Goal: Contribute content: Contribute content

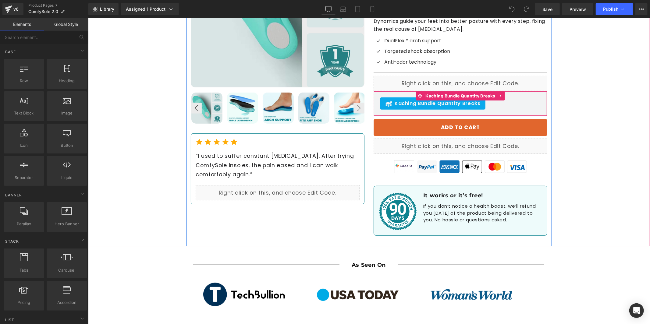
scroll to position [115, 0]
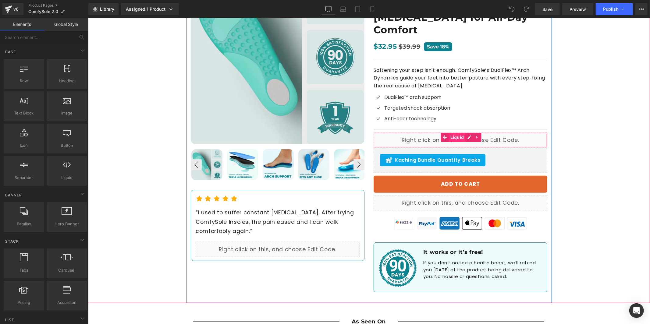
click at [456, 132] on span "Liquid" at bounding box center [456, 136] width 17 height 9
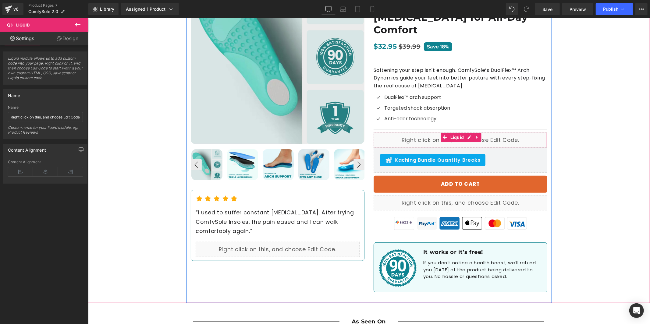
click at [470, 132] on div "Liquid" at bounding box center [460, 139] width 174 height 15
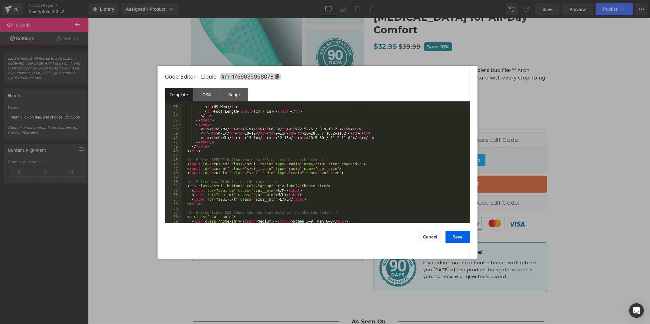
scroll to position [182, 0]
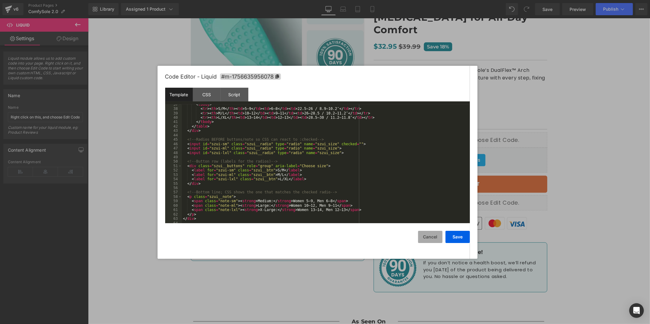
click at [422, 238] on button "Cancel" at bounding box center [430, 237] width 24 height 12
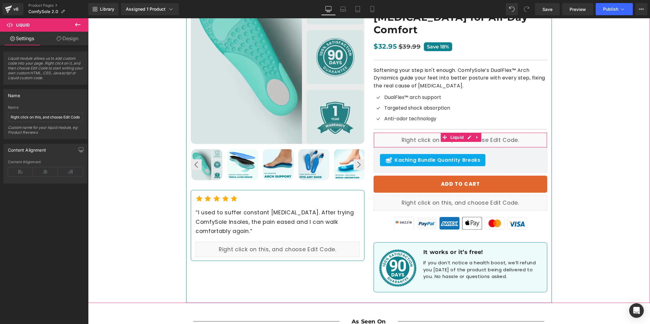
click at [466, 132] on div "Liquid" at bounding box center [460, 139] width 174 height 15
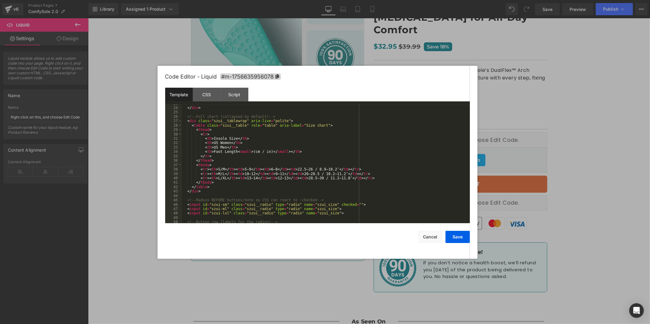
scroll to position [122, 0]
click at [249, 171] on div "</ div > <!-- Full chart (collapsed by default) --> < div class = "szui__tablew…" at bounding box center [324, 165] width 285 height 128
click at [274, 169] on div "</ div > <!-- Full chart (collapsed by default) --> < div class = "szui__tablew…" at bounding box center [324, 165] width 285 height 128
click at [308, 168] on div "</ div > <!-- Full chart (collapsed by default) --> < div class = "szui__tablew…" at bounding box center [324, 165] width 285 height 128
drag, startPoint x: 326, startPoint y: 169, endPoint x: 365, endPoint y: 178, distance: 40.1
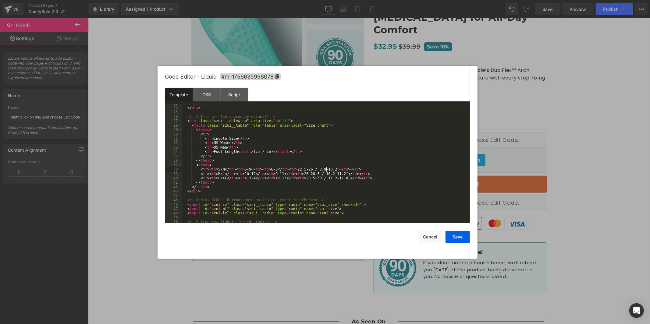
click at [327, 169] on div "</ div > <!-- Full chart (collapsed by default) --> < div class = "szui__tablew…" at bounding box center [324, 165] width 285 height 128
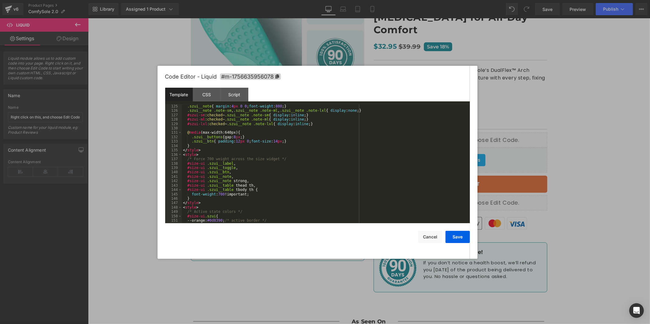
scroll to position [761, 0]
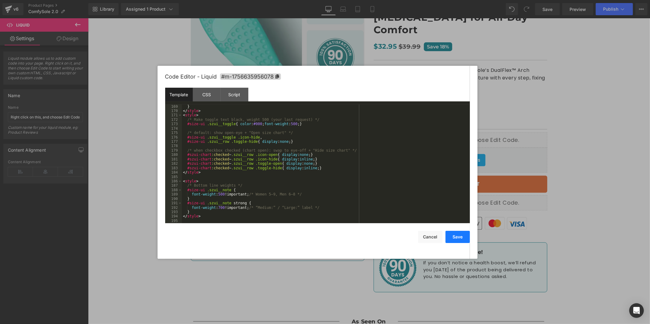
click at [454, 239] on button "Save" at bounding box center [457, 237] width 24 height 12
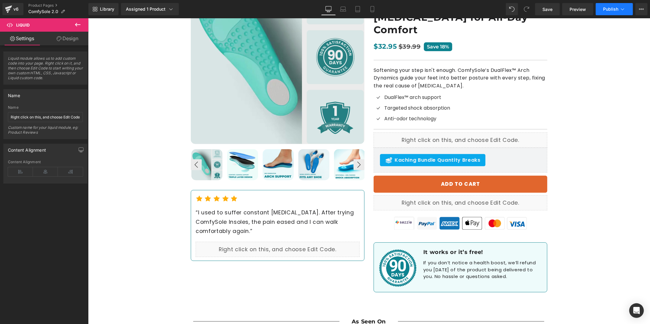
click at [619, 11] on button "Publish" at bounding box center [613, 9] width 37 height 12
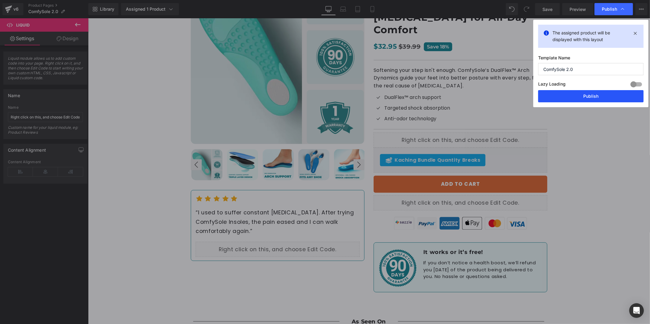
drag, startPoint x: 500, startPoint y: 78, endPoint x: 590, endPoint y: 97, distance: 92.2
click at [590, 97] on button "Publish" at bounding box center [590, 96] width 105 height 12
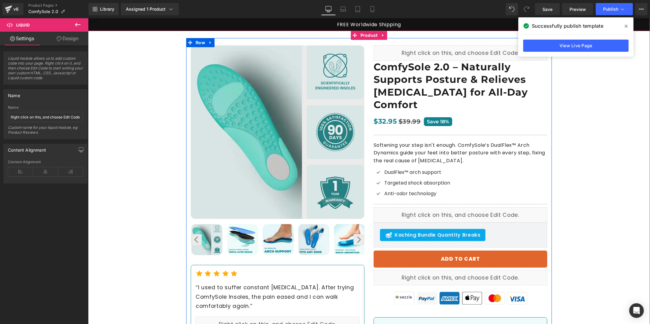
scroll to position [0, 0]
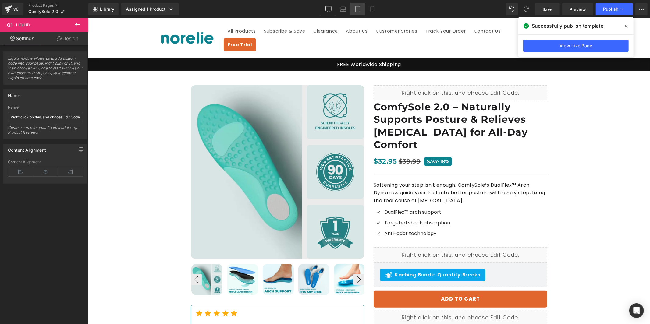
click at [360, 12] on icon at bounding box center [357, 9] width 6 height 6
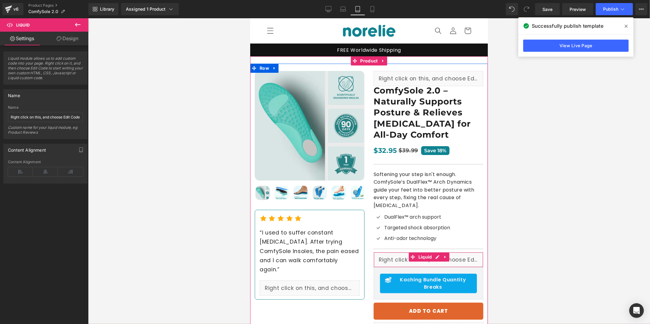
click at [392, 259] on div "Liquid" at bounding box center [428, 259] width 110 height 15
click at [434, 257] on div "Liquid" at bounding box center [428, 259] width 110 height 15
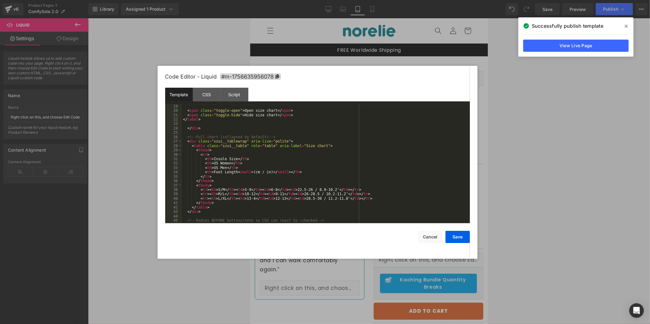
scroll to position [101, 0]
click at [249, 189] on div "< span class = "toggle-open" > Open size chart </ span > < span class = "toggle…" at bounding box center [324, 168] width 285 height 128
drag, startPoint x: 428, startPoint y: 238, endPoint x: 192, endPoint y: 162, distance: 248.9
click at [428, 238] on button "Cancel" at bounding box center [430, 237] width 24 height 12
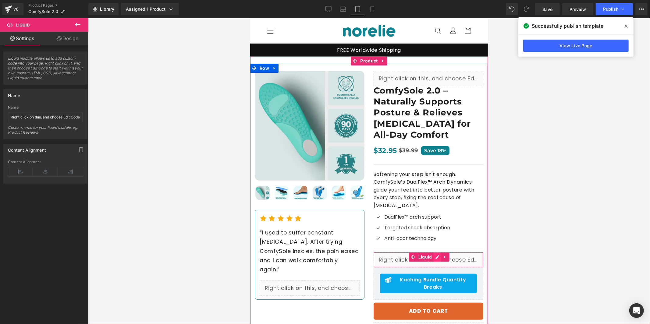
click at [435, 259] on div "Liquid" at bounding box center [428, 259] width 110 height 15
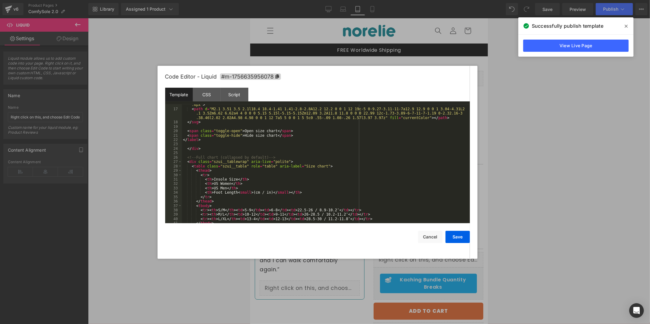
scroll to position [142, 0]
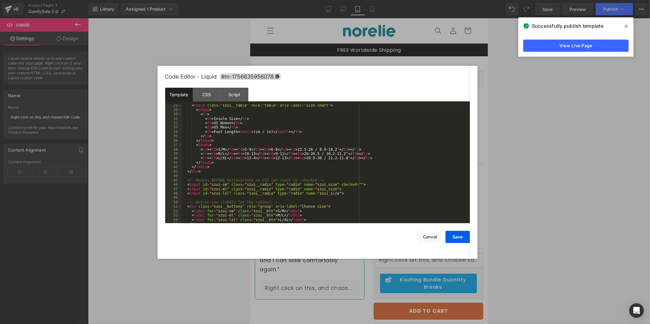
click at [254, 159] on div "< table class = "szui__table" role = "table" aria-label = "Size chart" > < thea…" at bounding box center [324, 167] width 285 height 128
click at [452, 236] on button "Save" at bounding box center [457, 237] width 24 height 12
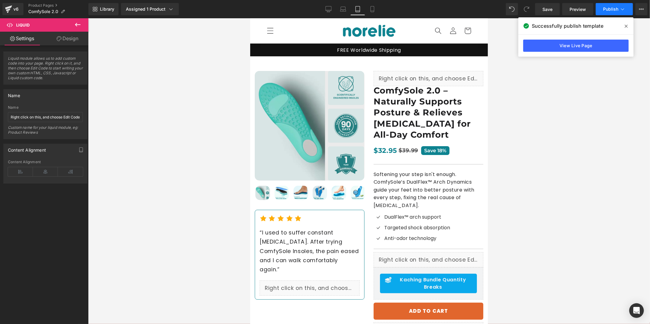
click at [613, 13] on button "Publish" at bounding box center [613, 9] width 37 height 12
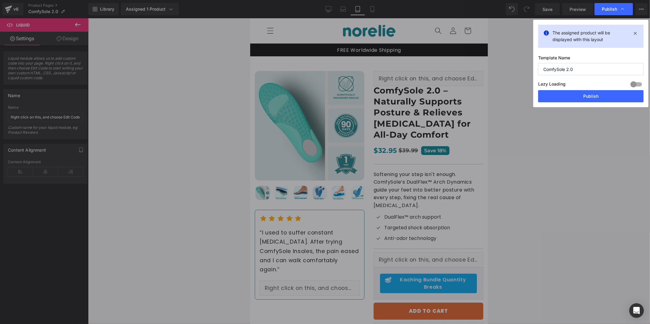
drag, startPoint x: 606, startPoint y: 92, endPoint x: 602, endPoint y: 93, distance: 3.7
click at [606, 92] on button "Publish" at bounding box center [590, 96] width 105 height 12
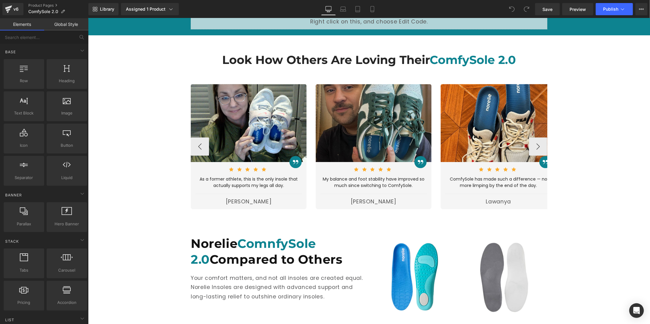
scroll to position [1454, 0]
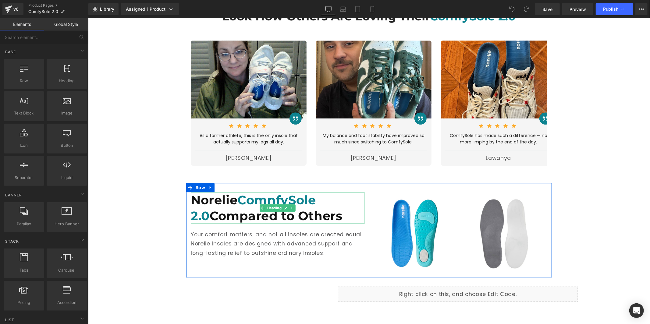
click at [279, 192] on span "ComnfySole 2.0" at bounding box center [252, 207] width 125 height 31
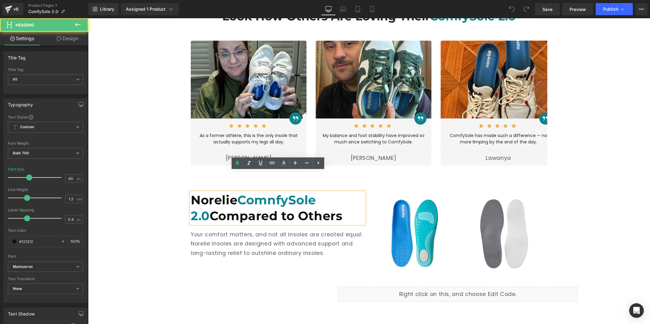
click at [280, 192] on span "ComnfySole 2.0" at bounding box center [252, 207] width 125 height 31
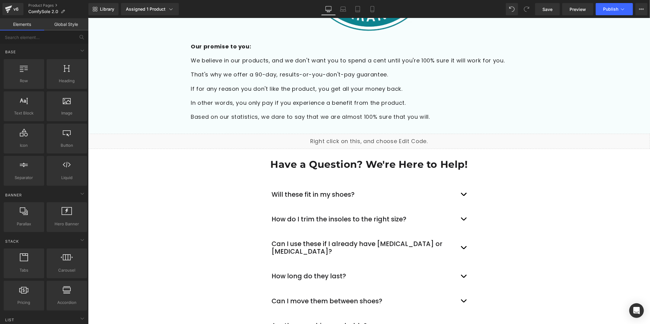
scroll to position [2054, 0]
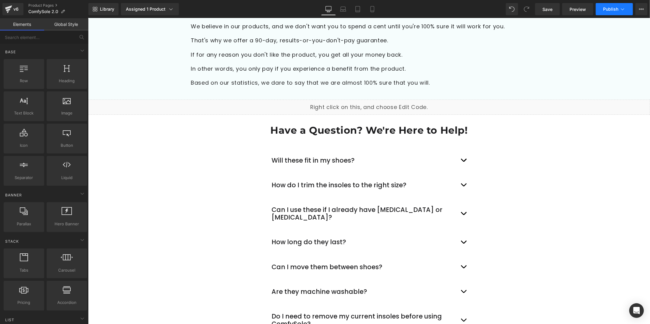
click at [615, 7] on span "Publish" at bounding box center [610, 9] width 15 height 5
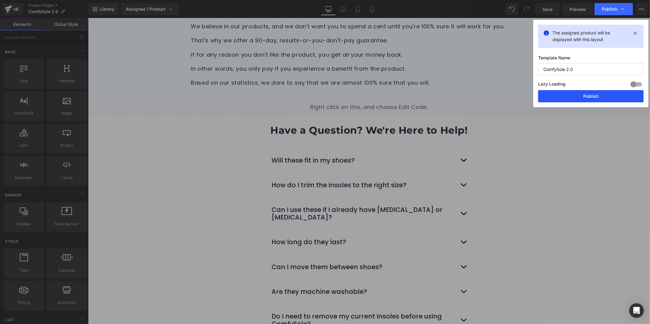
click at [604, 97] on button "Publish" at bounding box center [590, 96] width 105 height 12
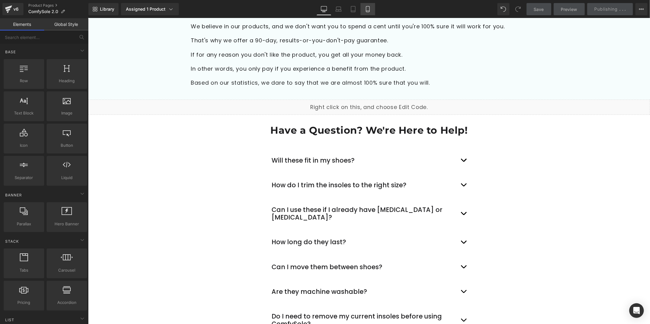
click at [368, 10] on icon at bounding box center [368, 9] width 6 height 6
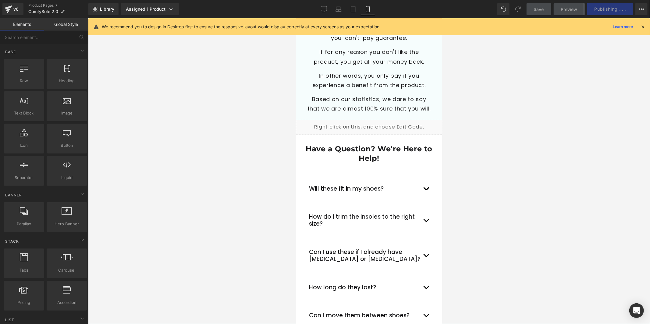
scroll to position [2731, 0]
